Goal: Transaction & Acquisition: Purchase product/service

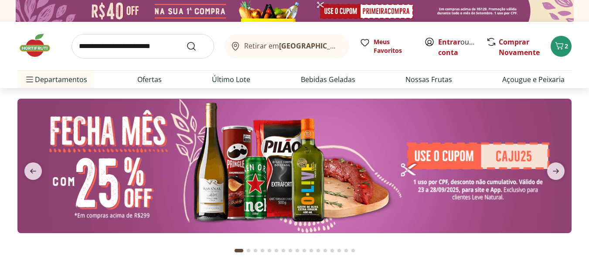
click at [555, 170] on icon "next" at bounding box center [556, 171] width 10 height 10
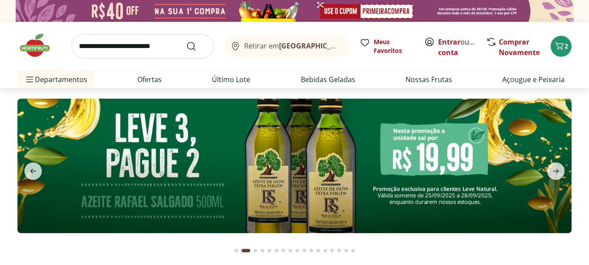
click at [555, 170] on icon "next" at bounding box center [556, 171] width 10 height 10
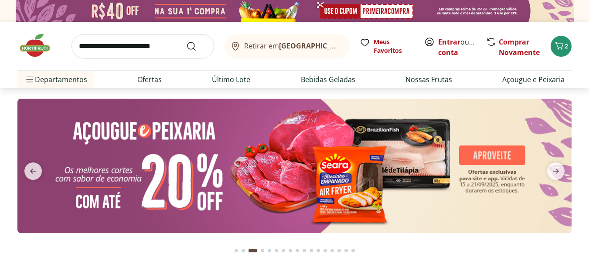
click at [555, 170] on icon "next" at bounding box center [556, 171] width 10 height 10
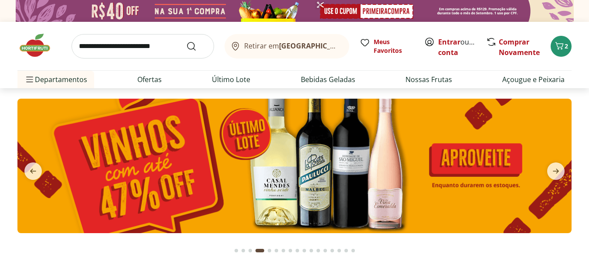
click at [555, 170] on icon "next" at bounding box center [556, 171] width 10 height 10
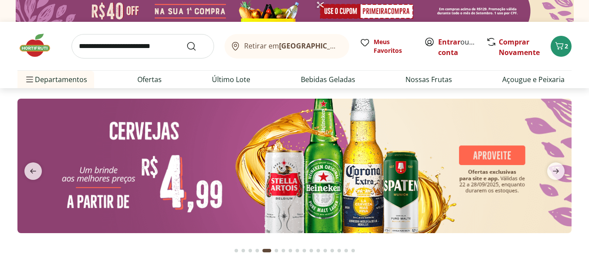
click at [555, 170] on icon "next" at bounding box center [556, 171] width 10 height 10
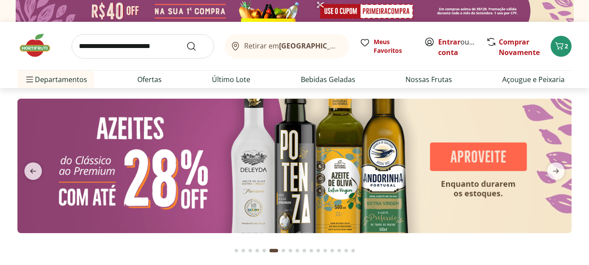
click at [555, 170] on icon "next" at bounding box center [556, 171] width 10 height 10
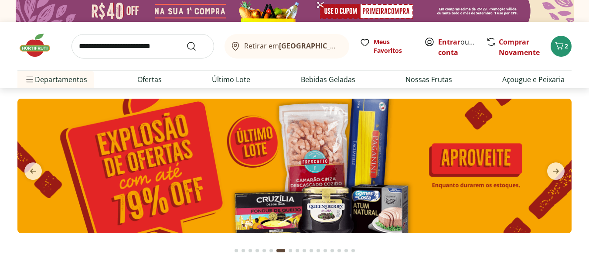
click at [555, 170] on icon "next" at bounding box center [556, 171] width 10 height 10
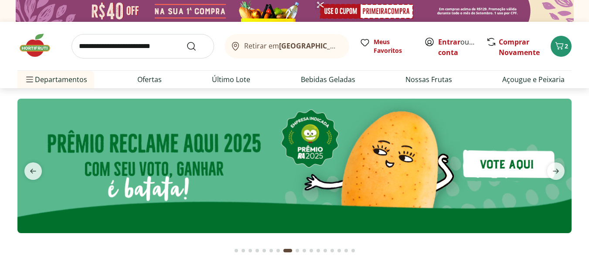
click at [555, 170] on icon "next" at bounding box center [556, 171] width 10 height 10
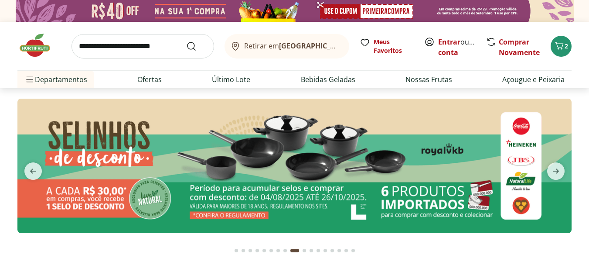
click at [555, 170] on icon "next" at bounding box center [556, 171] width 10 height 10
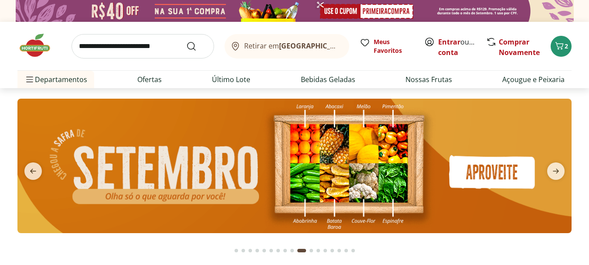
click at [555, 170] on icon "next" at bounding box center [556, 171] width 10 height 10
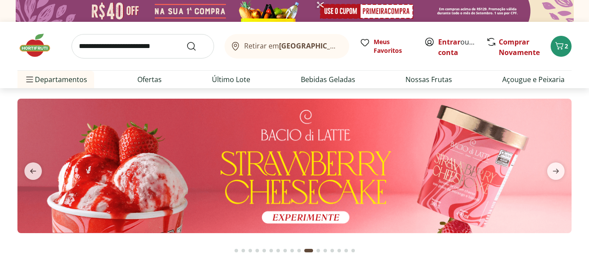
click at [555, 170] on icon "next" at bounding box center [556, 171] width 10 height 10
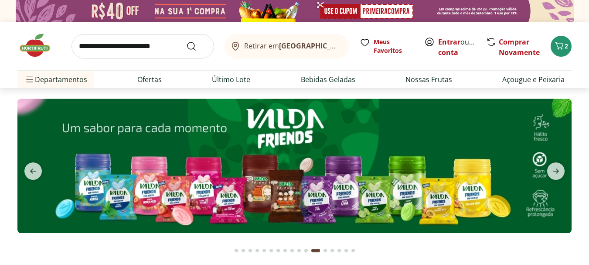
click at [555, 170] on icon "next" at bounding box center [556, 171] width 10 height 10
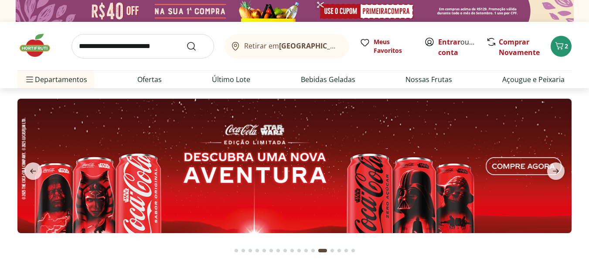
click at [555, 170] on icon "next" at bounding box center [556, 171] width 10 height 10
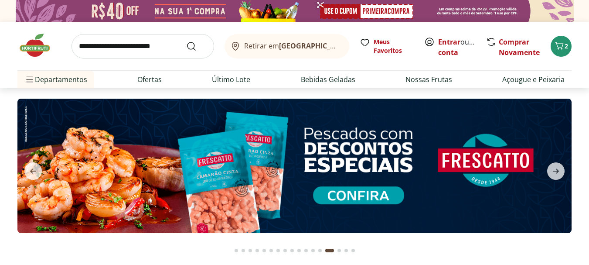
click at [555, 170] on icon "next" at bounding box center [556, 171] width 10 height 10
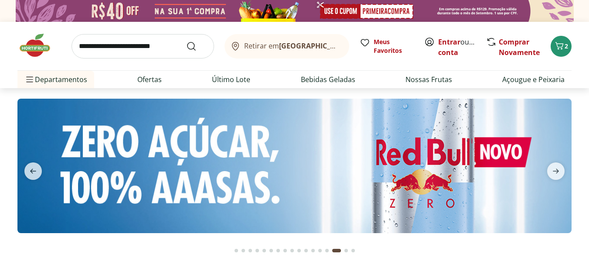
click at [555, 170] on icon "next" at bounding box center [556, 171] width 10 height 10
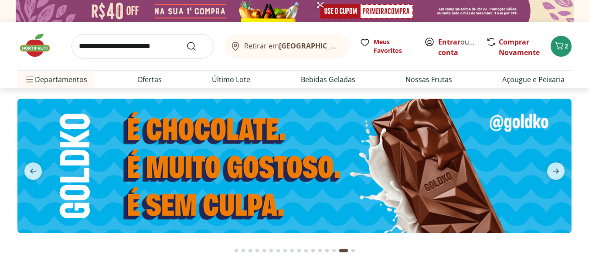
click at [284, 122] on img at bounding box center [294, 166] width 554 height 134
select select "**********"
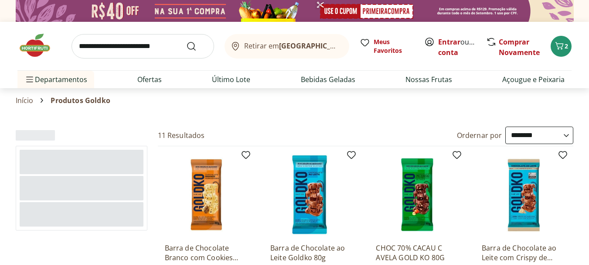
select select "**********"
